Goal: Information Seeking & Learning: Check status

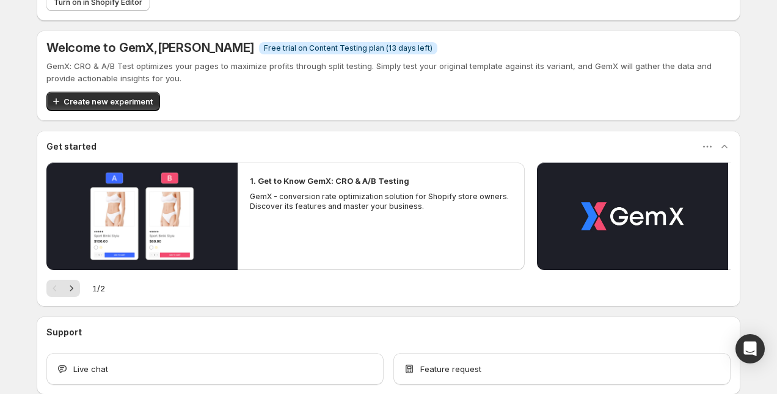
scroll to position [125, 0]
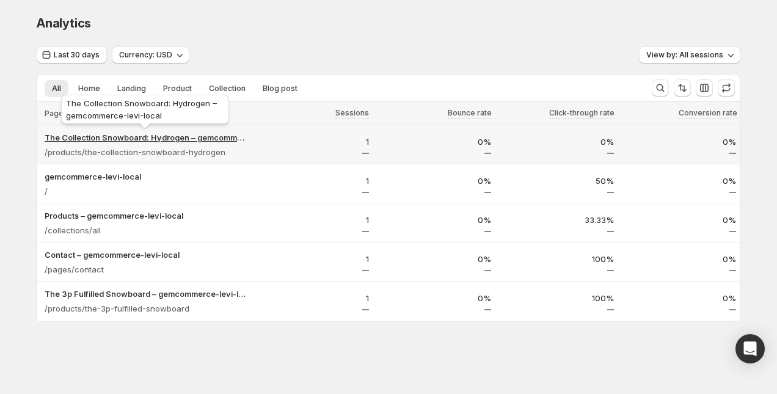
click at [178, 136] on p "The Collection Snowboard: Hydrogen – gemcommerce-levi-local" at bounding box center [146, 137] width 202 height 12
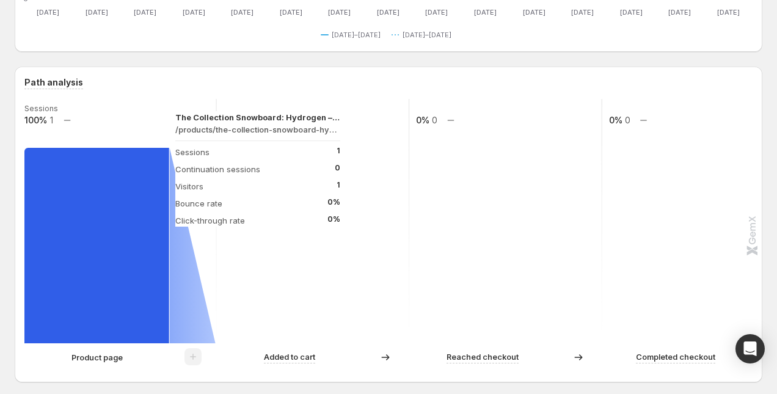
scroll to position [292, 0]
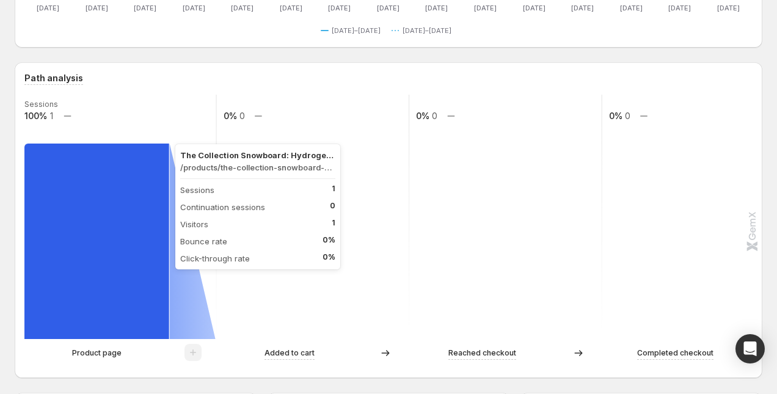
scroll to position [262, 0]
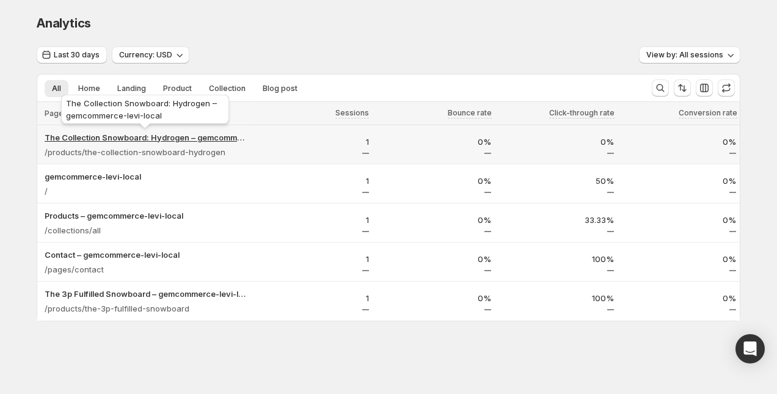
click at [204, 134] on p "The Collection Snowboard: Hydrogen – gemcommerce-levi-local" at bounding box center [146, 137] width 202 height 12
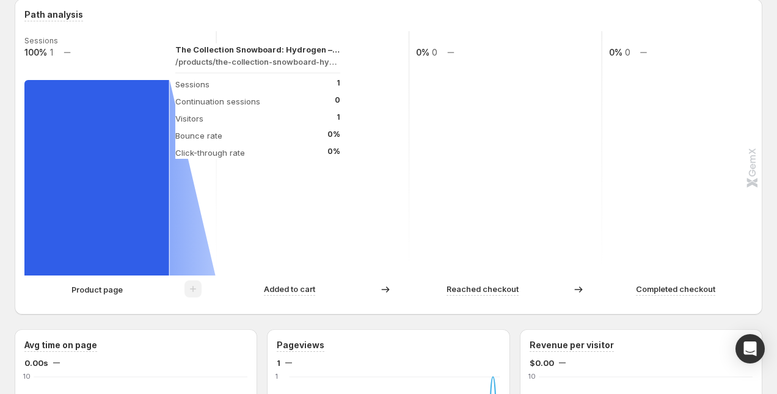
scroll to position [294, 0]
